Goal: Transaction & Acquisition: Purchase product/service

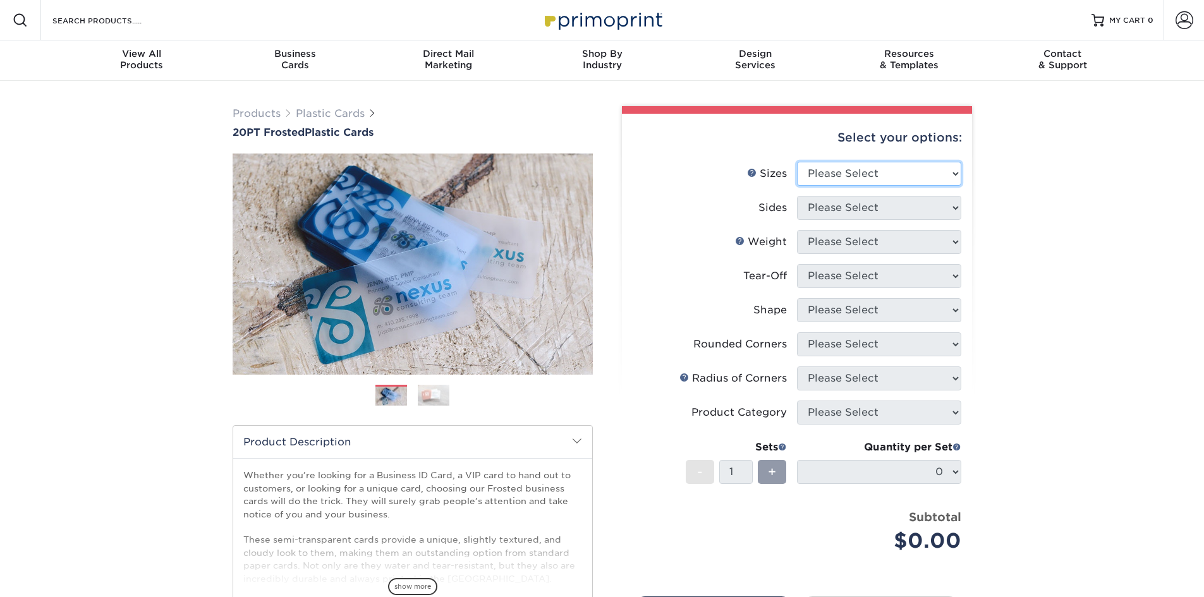
click at [847, 169] on select "Please Select 2" x 3.5" 2" x 8" 2.12" x 3.375" 2.5" x 2.5" 4.25" x 6"" at bounding box center [879, 174] width 164 height 24
select select "2.00x3.50"
click at [797, 162] on select "Please Select 2" x 3.5" 2" x 8" 2.12" x 3.375" 2.5" x 2.5" 4.25" x 6"" at bounding box center [879, 174] width 164 height 24
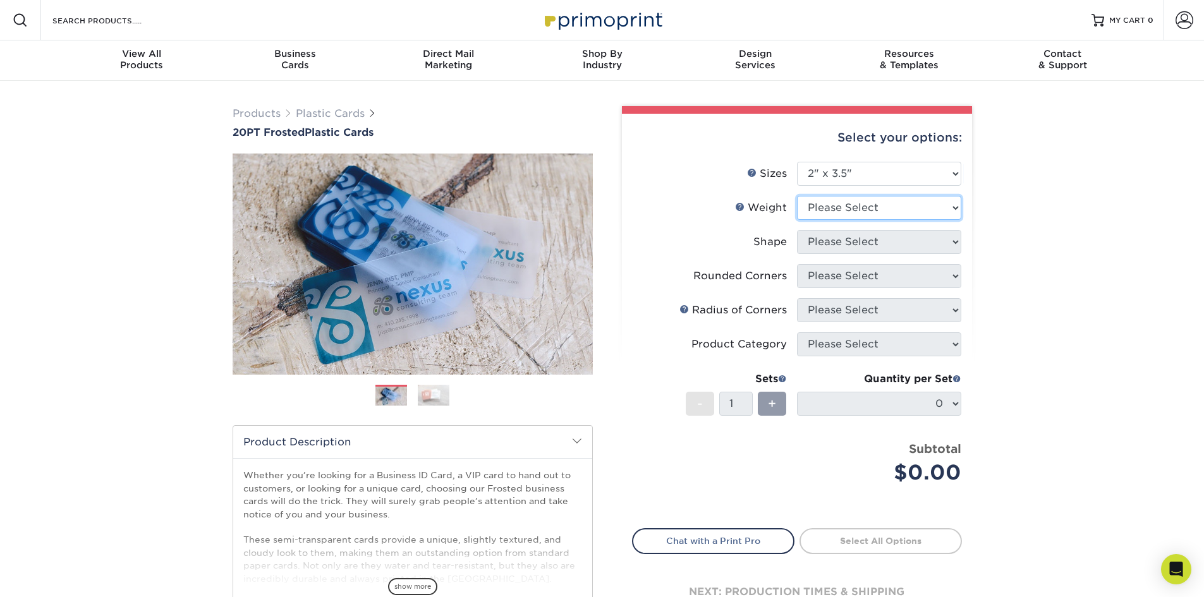
click at [844, 208] on select "Please Select 20PT Frosted Plastic 20PT Frosted Plastic" at bounding box center [879, 208] width 164 height 24
select select "20PT Frosted Plastic"
click at [797, 196] on select "Please Select 20PT Frosted Plastic 20PT Frosted Plastic" at bounding box center [879, 208] width 164 height 24
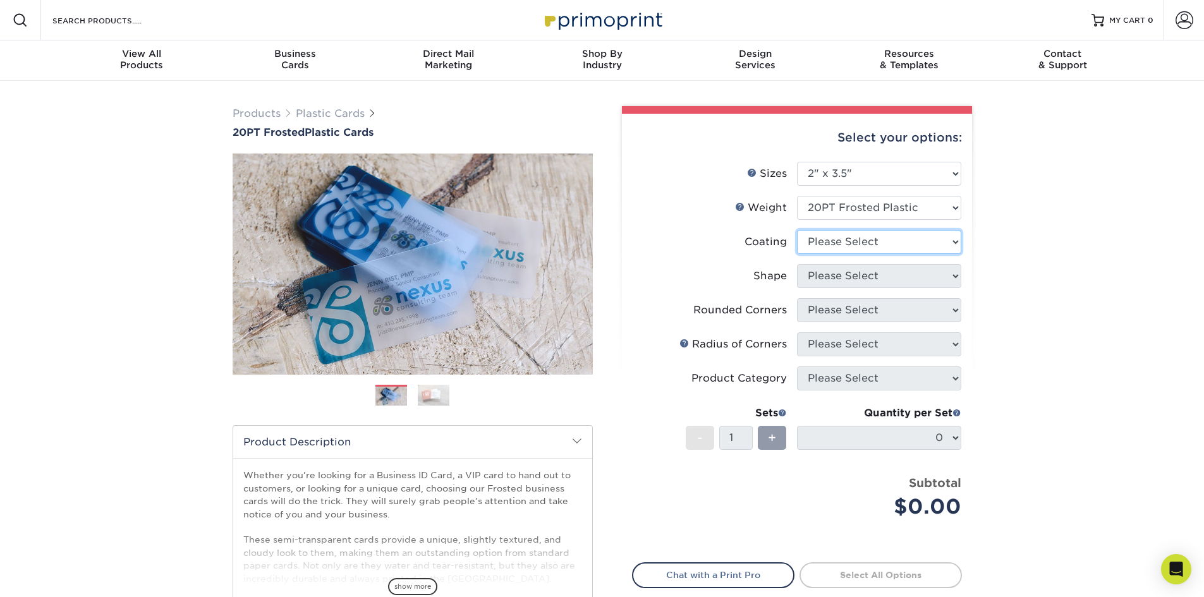
click at [843, 240] on select at bounding box center [879, 242] width 164 height 24
select select "3e7618de-abca-4bda-9f97-8b9129e913d8"
click at [797, 230] on select at bounding box center [879, 242] width 164 height 24
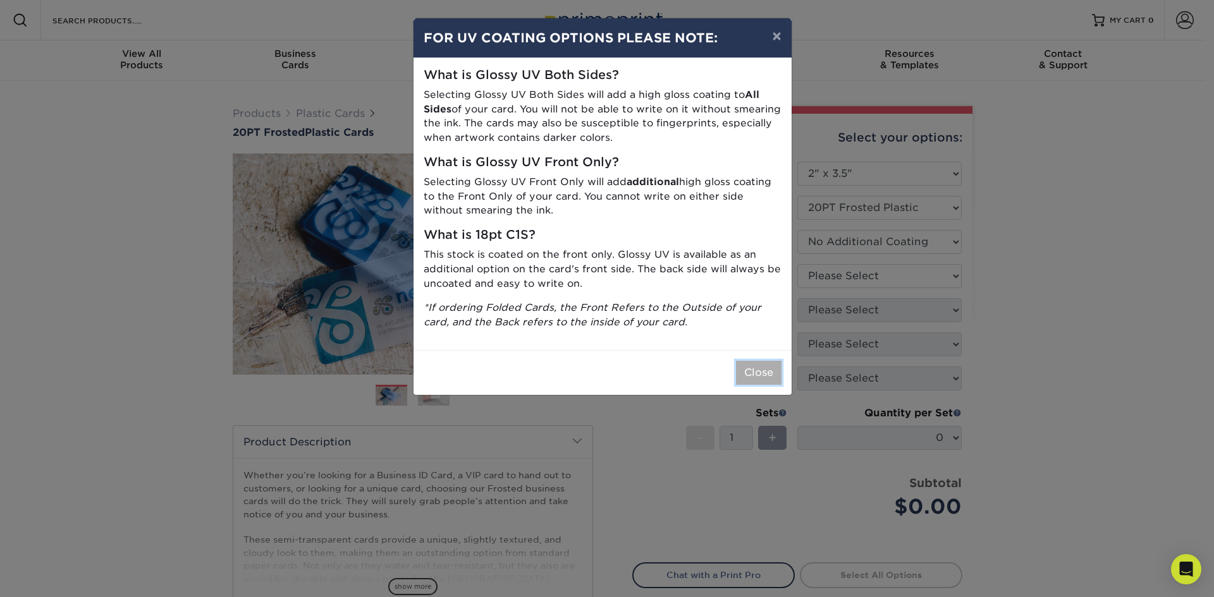
click at [761, 379] on button "Close" at bounding box center [759, 373] width 46 height 24
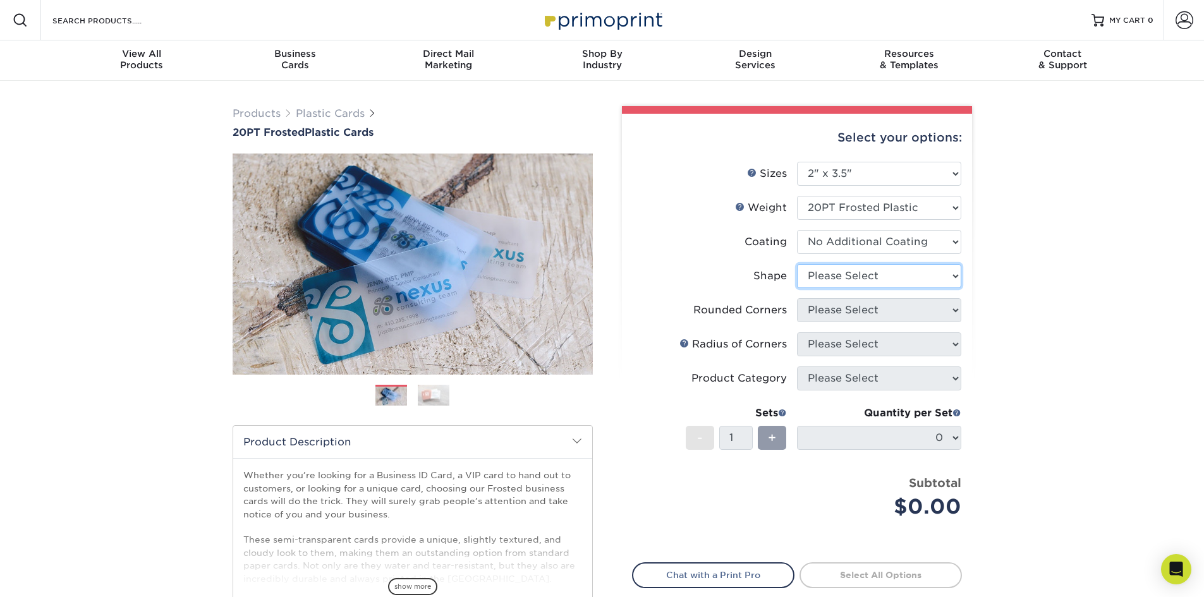
click at [821, 278] on select "Please Select Oval Standard" at bounding box center [879, 276] width 164 height 24
click at [826, 271] on select "Please Select Oval Standard" at bounding box center [879, 276] width 164 height 24
select select "standard"
click at [797, 264] on select "Please Select Oval Standard" at bounding box center [879, 276] width 164 height 24
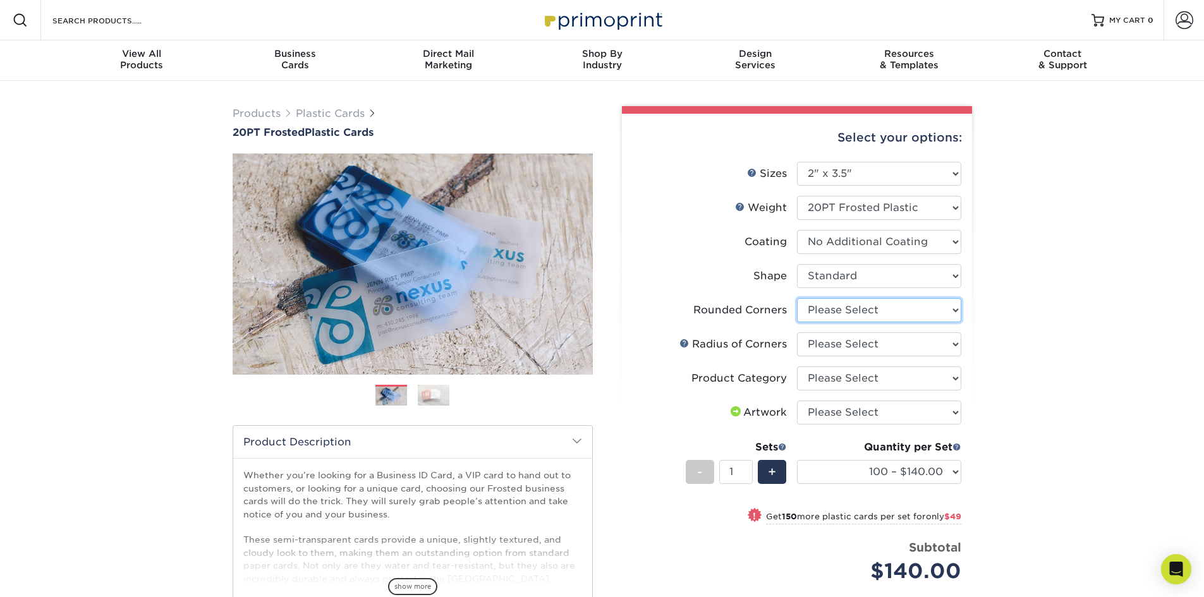
click at [841, 314] on select "Please Select Yes - Round 4 Corners" at bounding box center [879, 310] width 164 height 24
click at [797, 298] on select "Please Select Yes - Round 4 Corners" at bounding box center [879, 310] width 164 height 24
click at [840, 317] on select "Please Select Yes - Round 4 Corners" at bounding box center [879, 310] width 164 height 24
select select "-1"
click at [797, 298] on select "Please Select Yes - Round 4 Corners" at bounding box center [879, 310] width 164 height 24
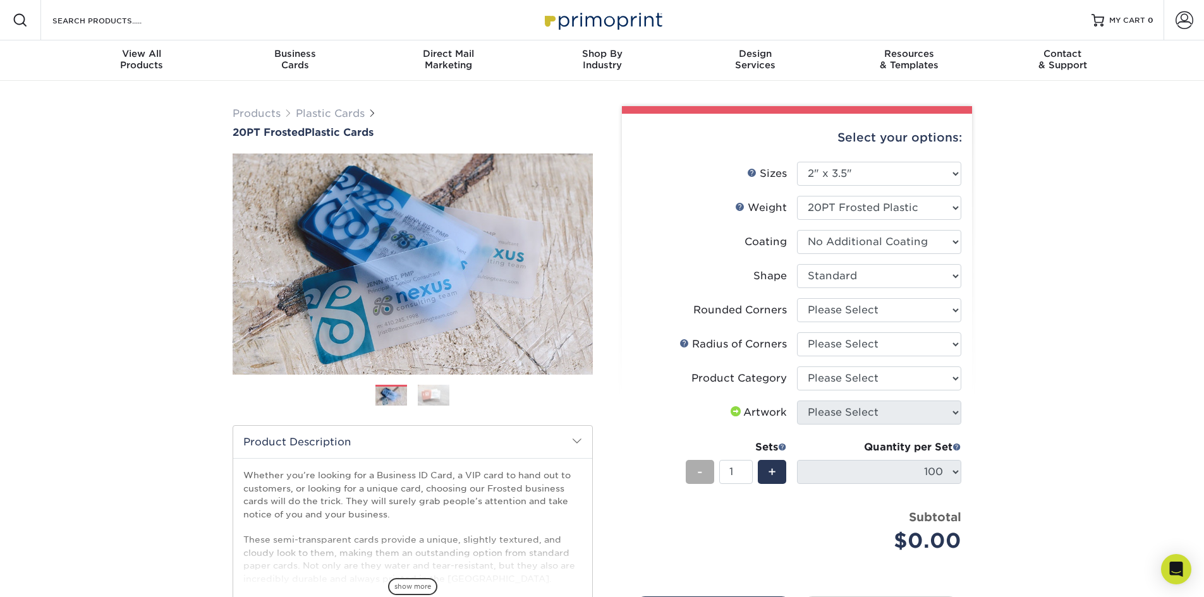
click at [696, 475] on div "-" at bounding box center [700, 472] width 28 height 24
